Goal: Transaction & Acquisition: Subscribe to service/newsletter

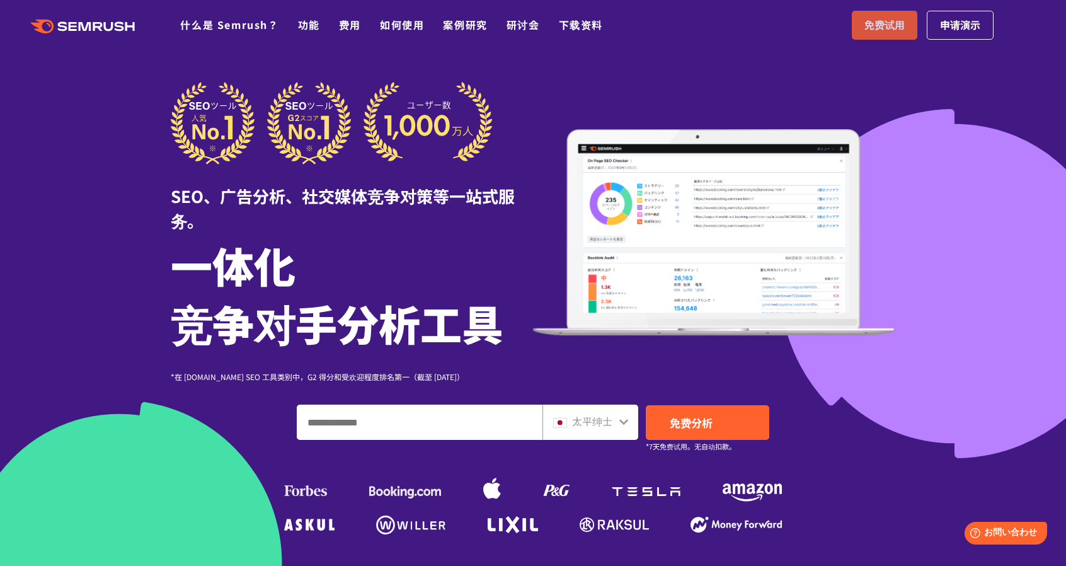
click at [905, 23] on link "免费试用" at bounding box center [885, 25] width 66 height 29
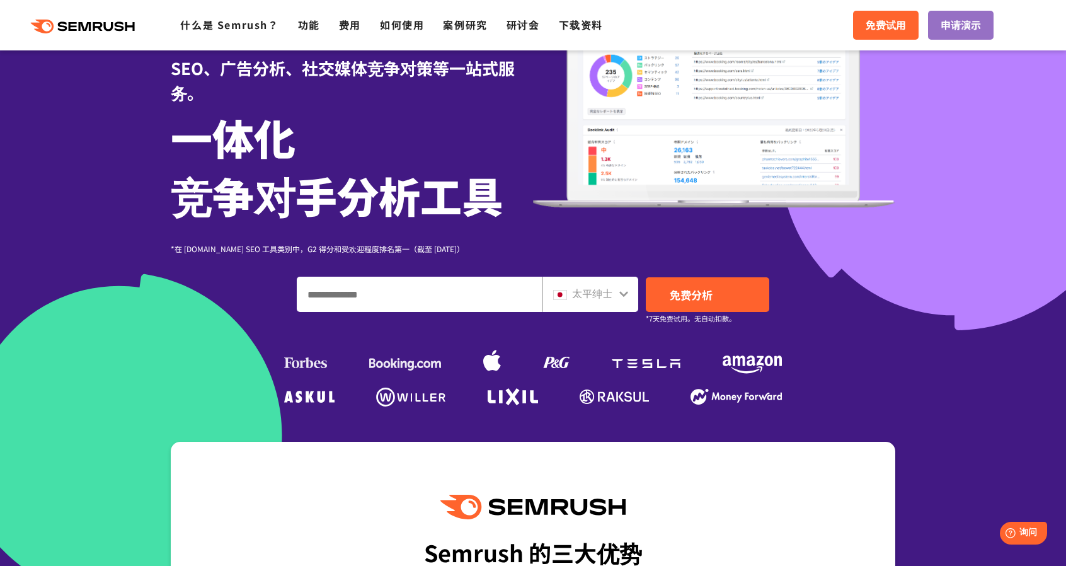
scroll to position [126, 0]
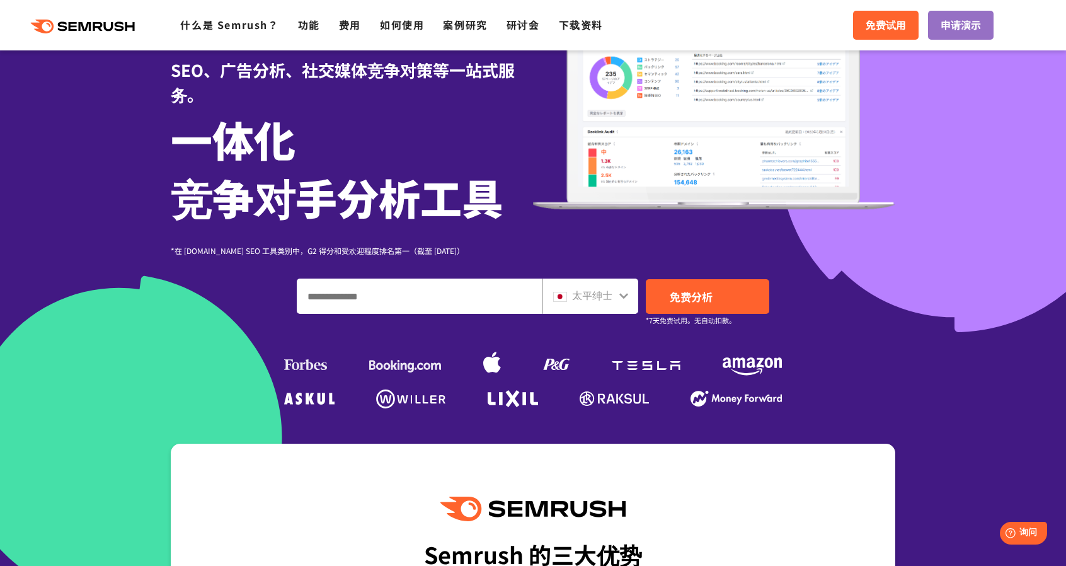
click at [441, 301] on input "输入域名、关键字或 URL" at bounding box center [419, 296] width 245 height 34
click at [444, 292] on input "输入域名、关键字或 URL" at bounding box center [419, 296] width 245 height 34
paste input "**********"
type input "**********"
click at [714, 301] on link "免费分析" at bounding box center [708, 296] width 124 height 35
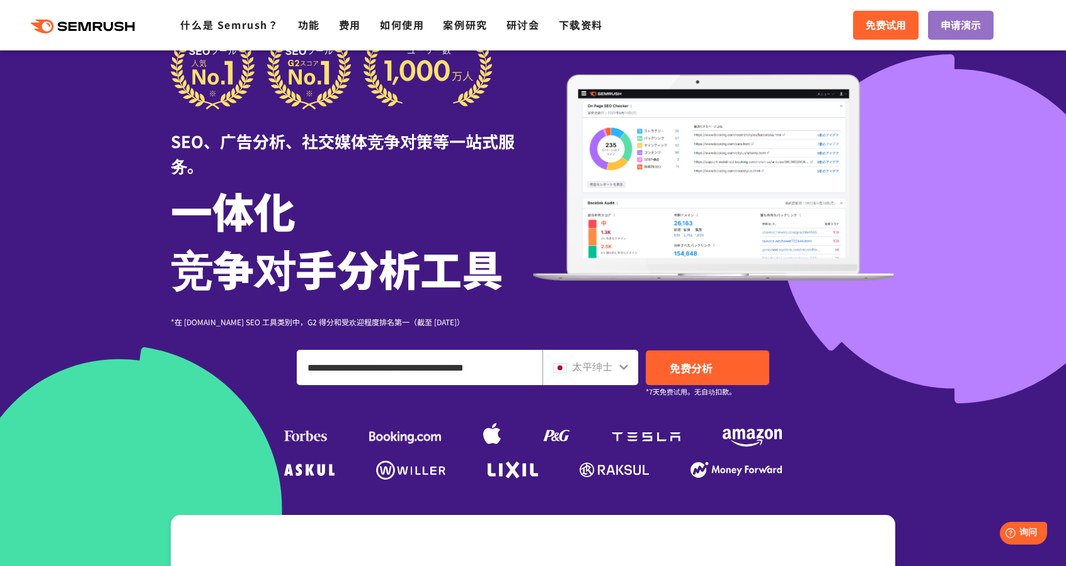
scroll to position [0, 0]
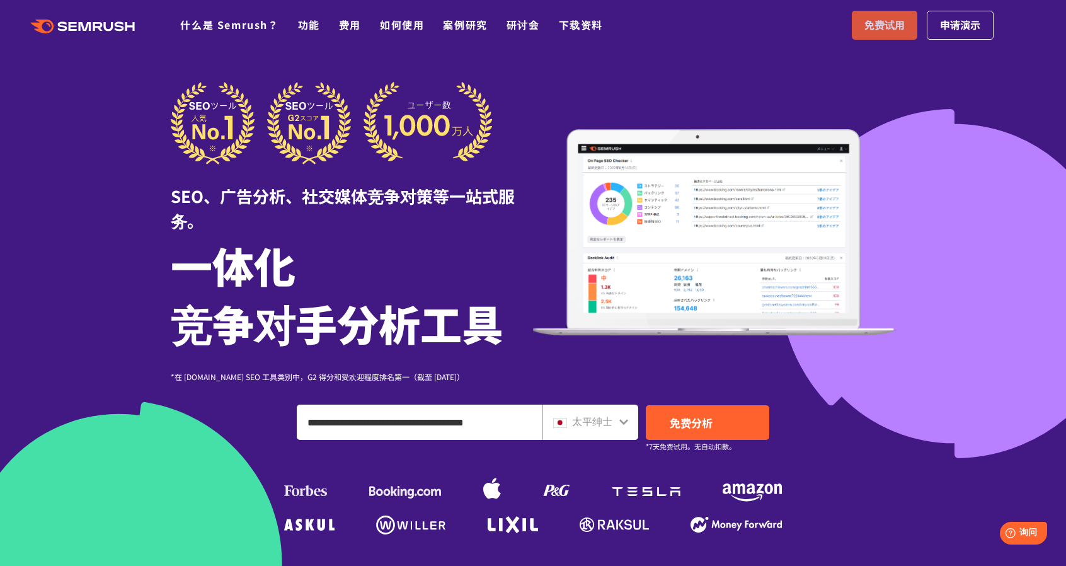
click at [887, 23] on font "免费试用" at bounding box center [885, 24] width 40 height 15
click at [870, 26] on font "免费试用" at bounding box center [885, 24] width 40 height 15
click at [875, 24] on font "免费试用" at bounding box center [885, 24] width 40 height 15
click at [887, 32] on span "免费试用" at bounding box center [885, 25] width 40 height 16
click at [884, 25] on font "免费试用" at bounding box center [885, 24] width 40 height 15
